Goal: Navigation & Orientation: Find specific page/section

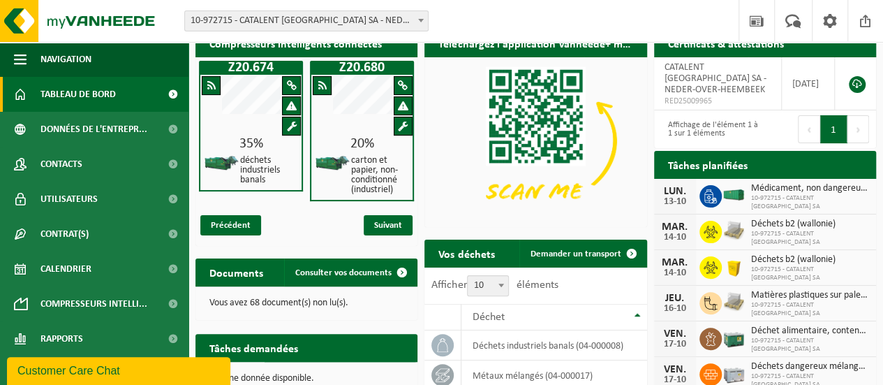
scroll to position [25, 0]
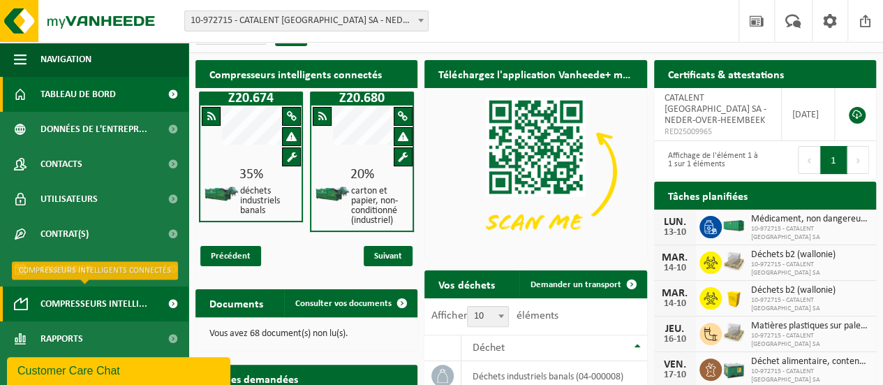
click at [82, 311] on span "Compresseurs intelli..." at bounding box center [93, 303] width 107 height 35
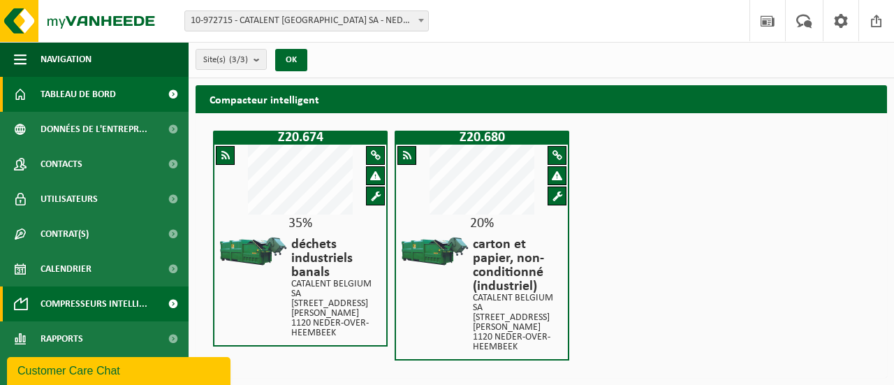
click at [71, 91] on span "Tableau de bord" at bounding box center [77, 94] width 75 height 35
